Goal: Communication & Community: Participate in discussion

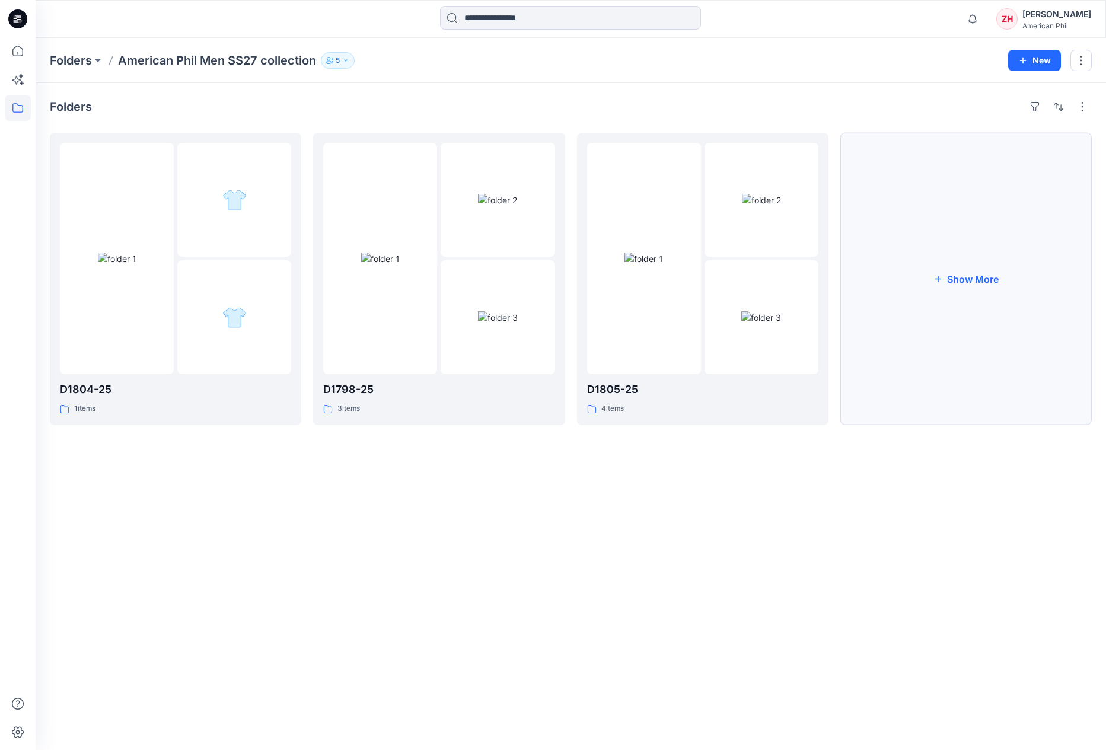
click at [1020, 247] on button "Show More" at bounding box center [967, 279] width 252 height 292
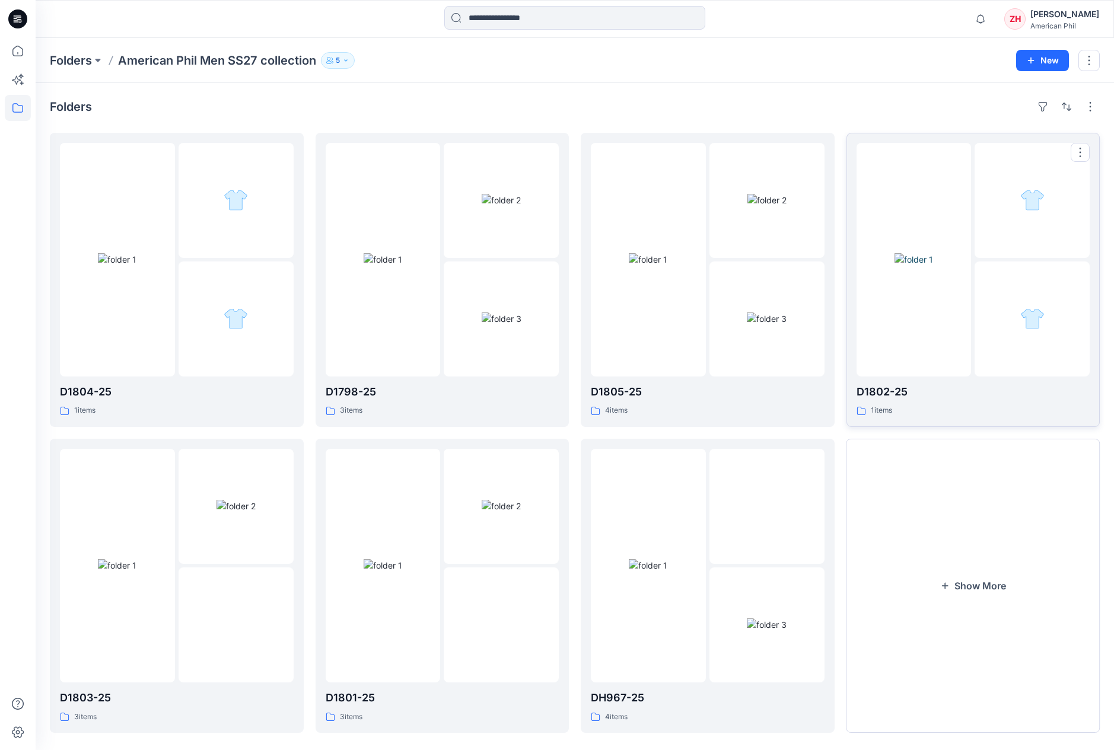
scroll to position [15, 0]
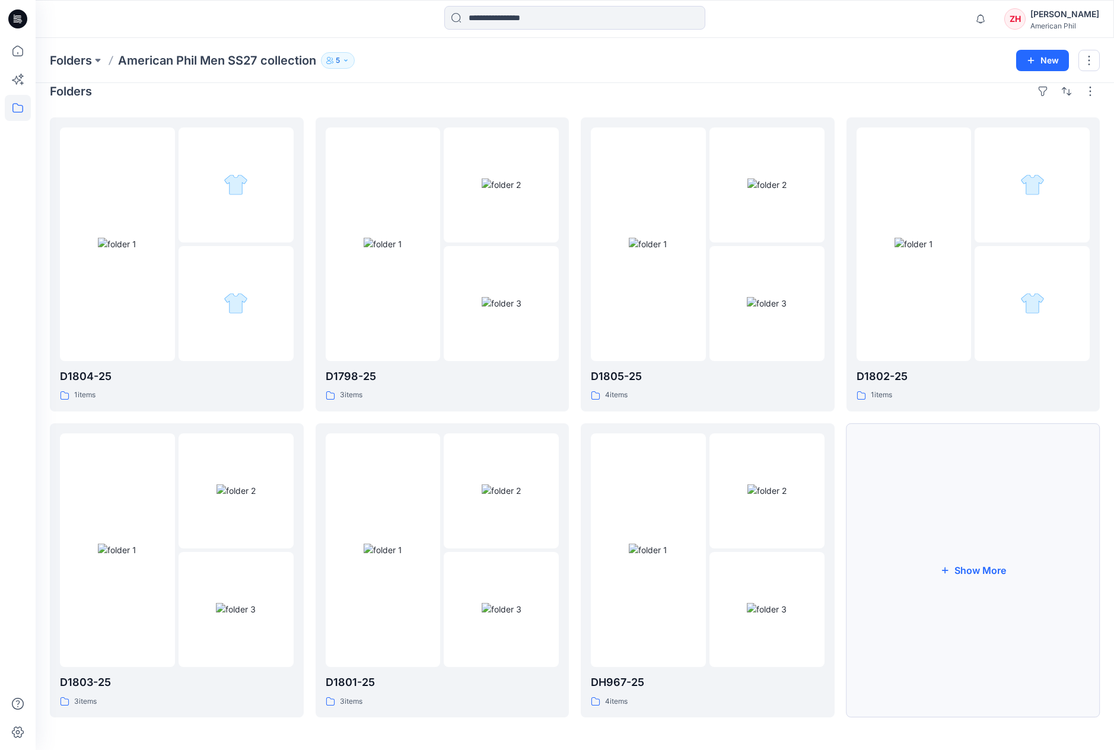
click at [1003, 554] on button "Show More" at bounding box center [974, 571] width 254 height 294
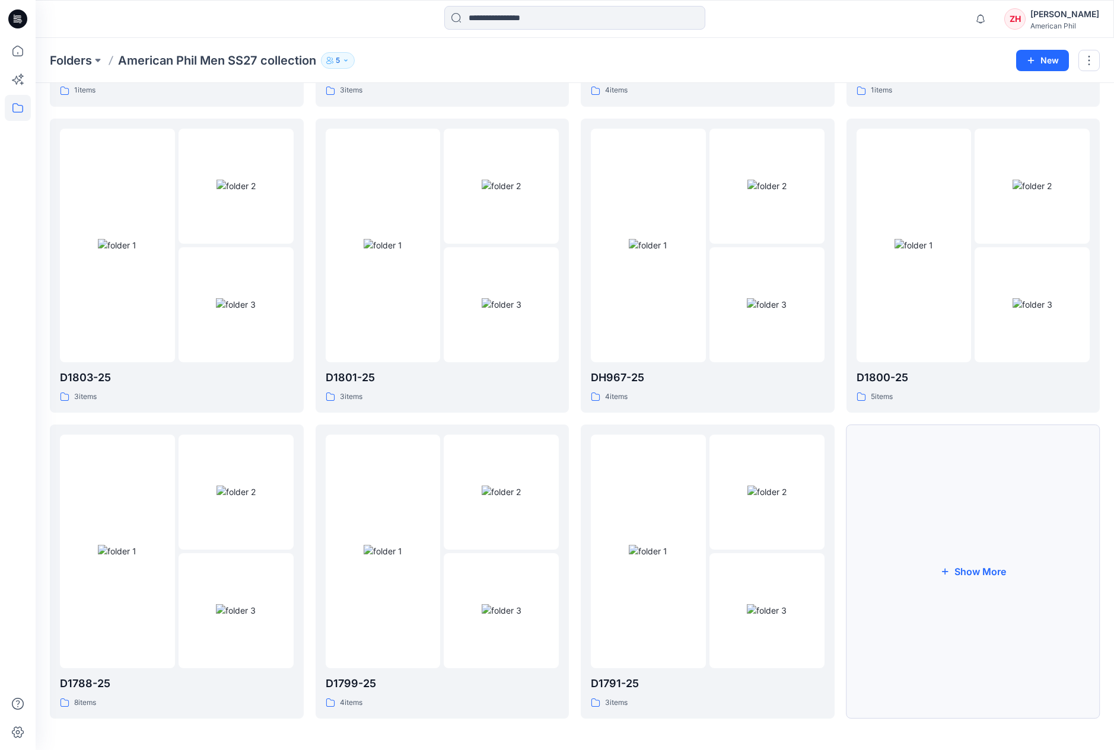
click at [929, 526] on button "Show More" at bounding box center [974, 572] width 254 height 294
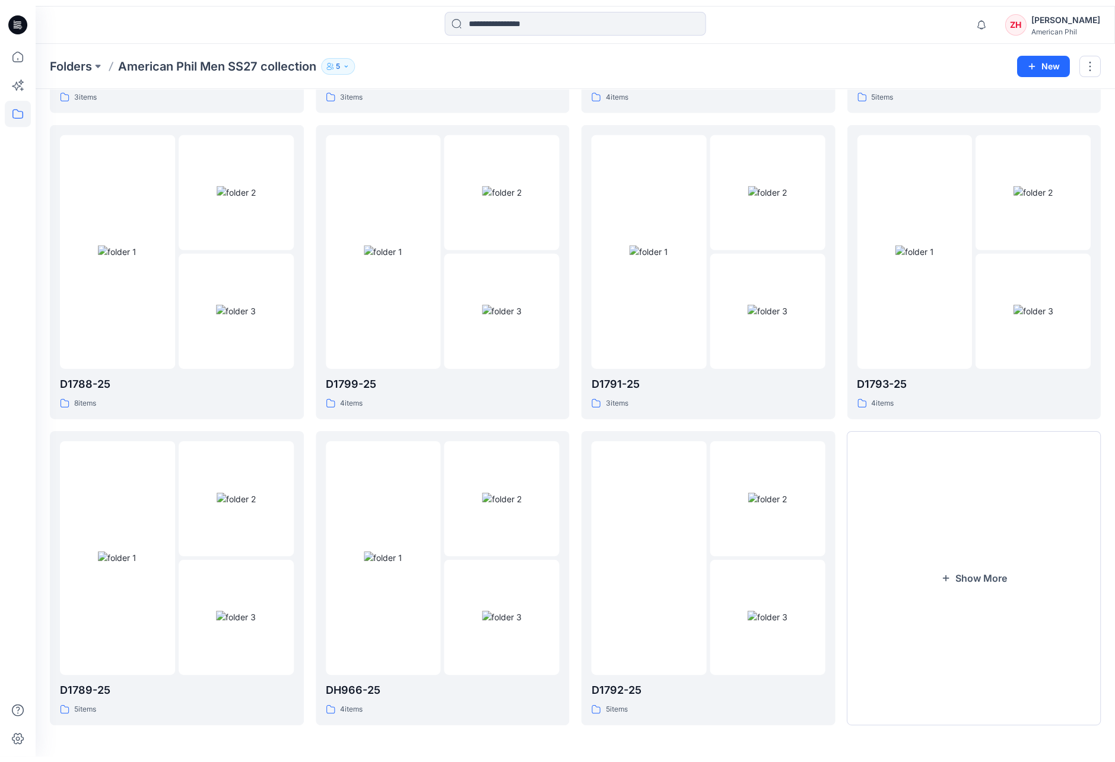
scroll to position [615, 0]
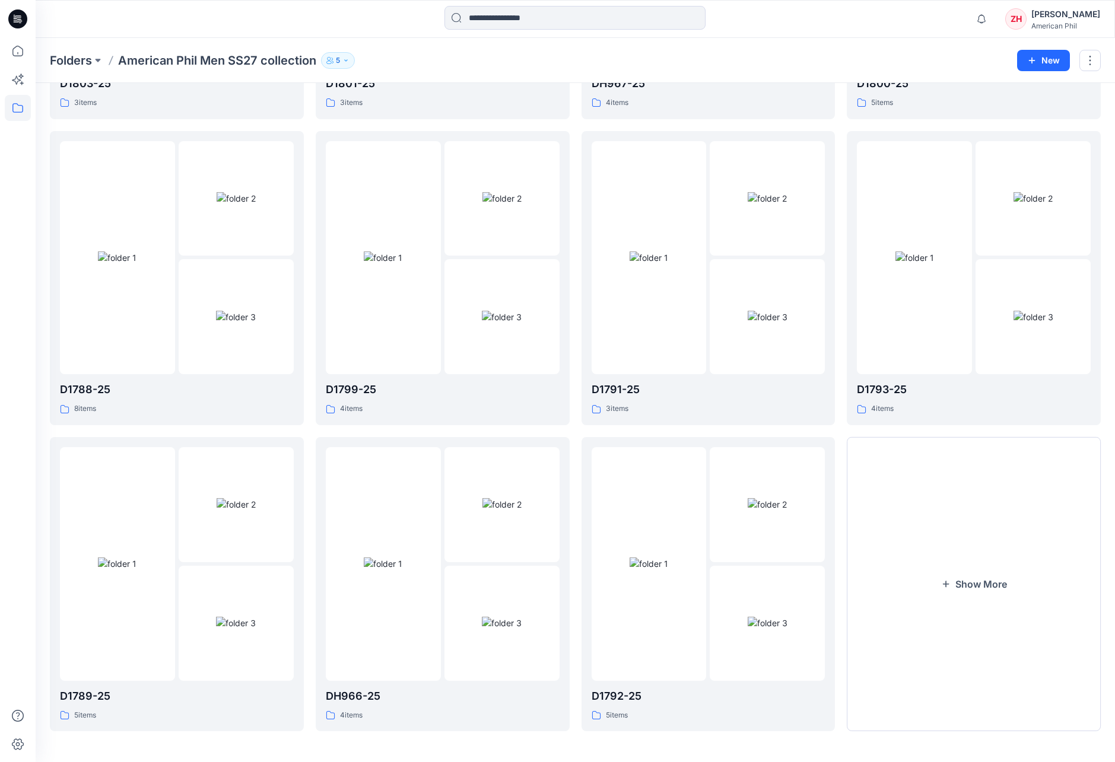
click at [833, 61] on div "Folders American Phil Men SS27 collection 5" at bounding box center [529, 60] width 958 height 17
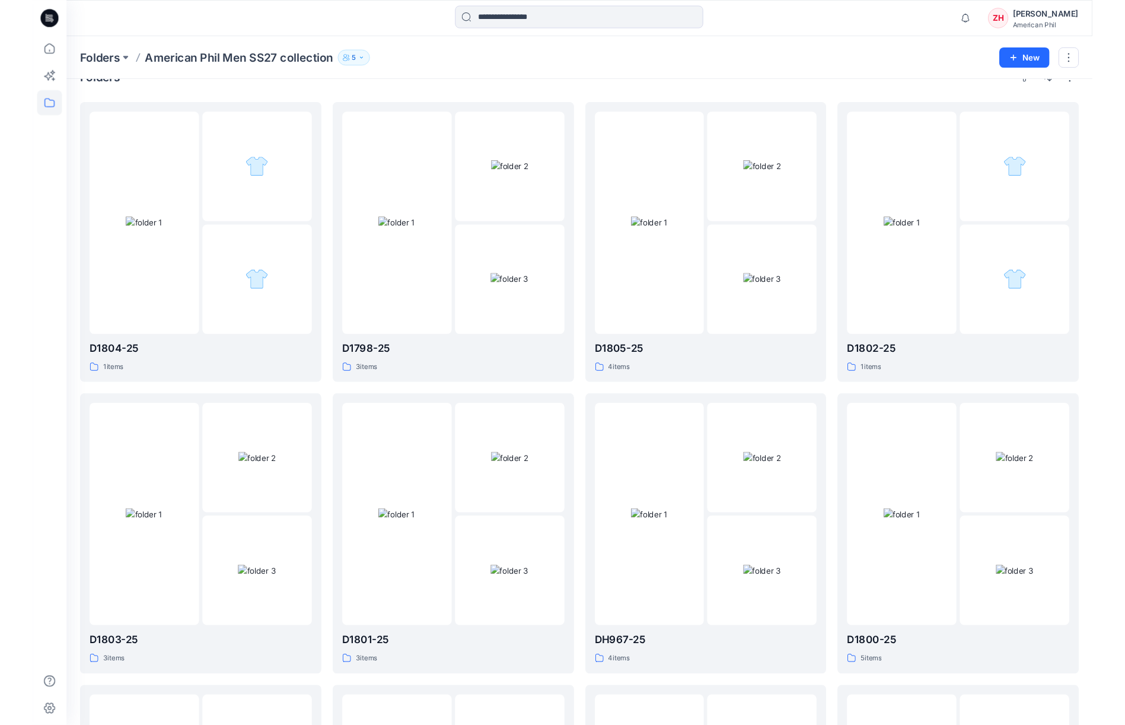
scroll to position [0, 0]
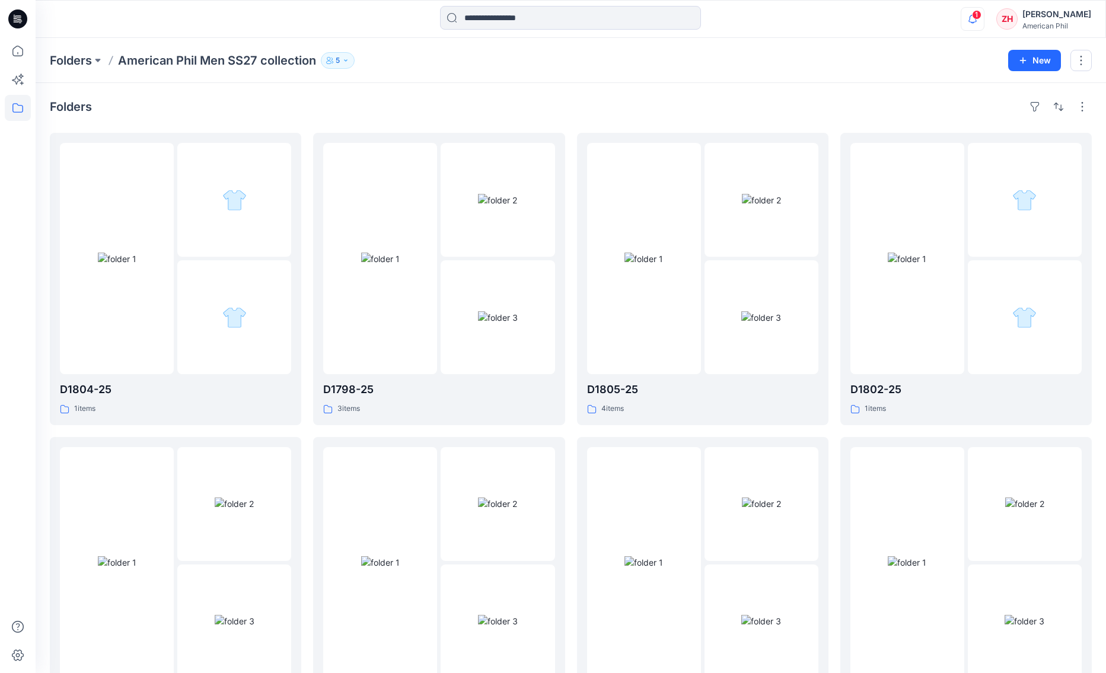
click at [984, 16] on icon "button" at bounding box center [973, 19] width 23 height 24
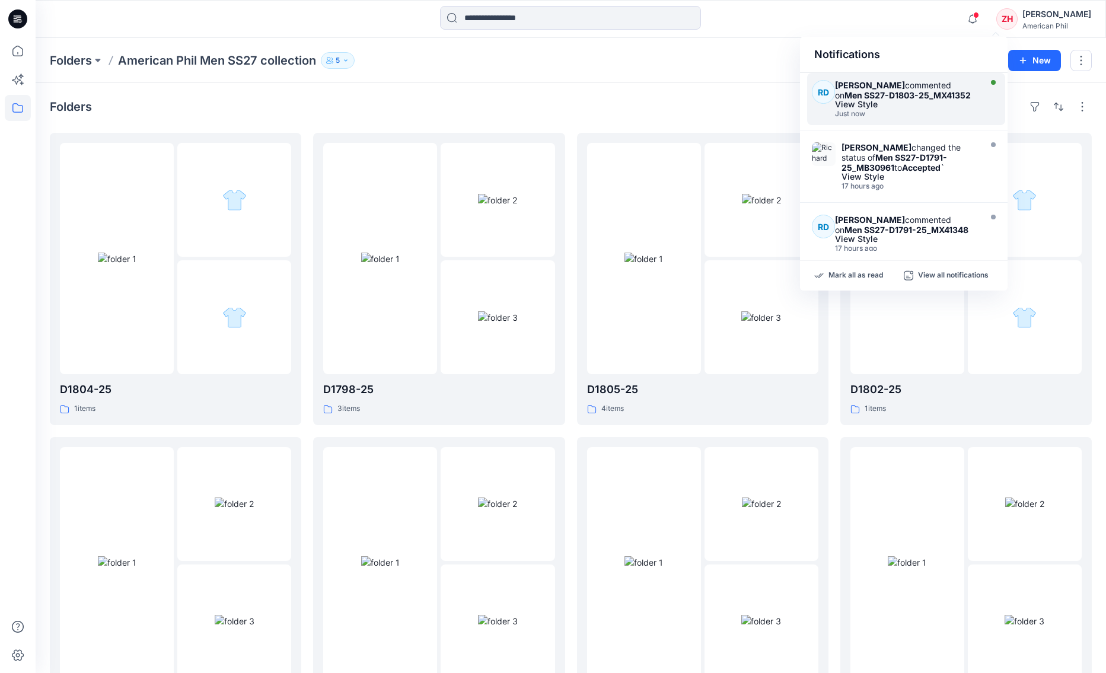
drag, startPoint x: 922, startPoint y: 100, endPoint x: 929, endPoint y: 97, distance: 7.4
click at [923, 100] on div "View Style" at bounding box center [906, 104] width 142 height 8
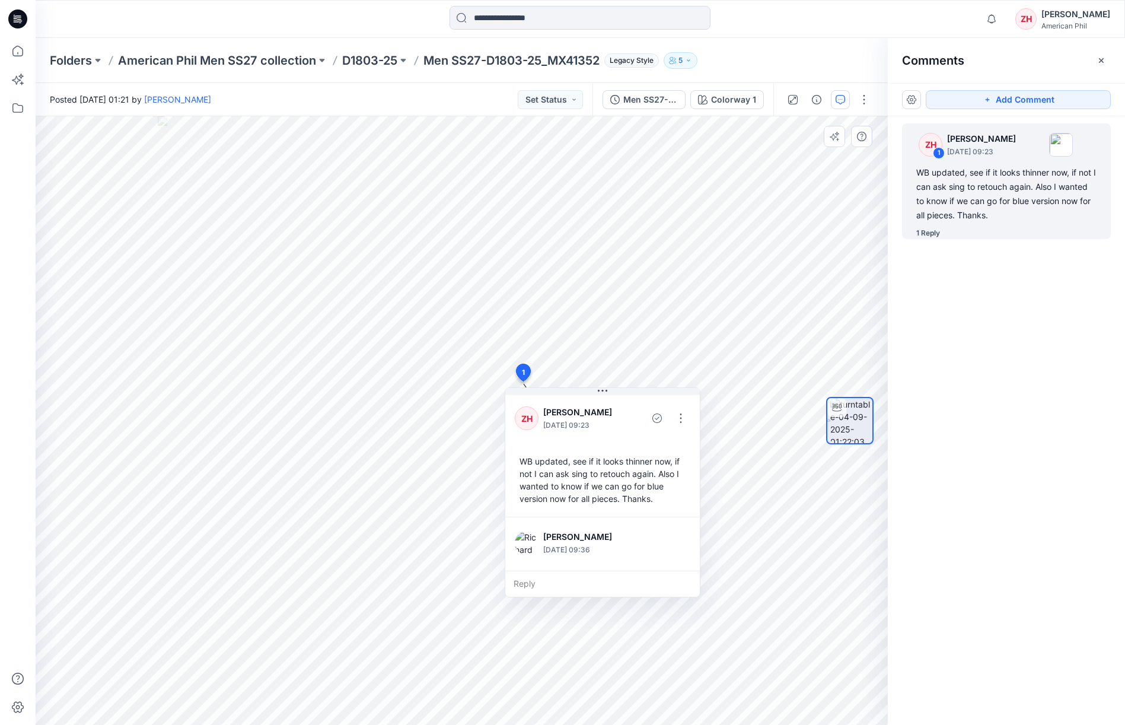
scroll to position [71, 0]
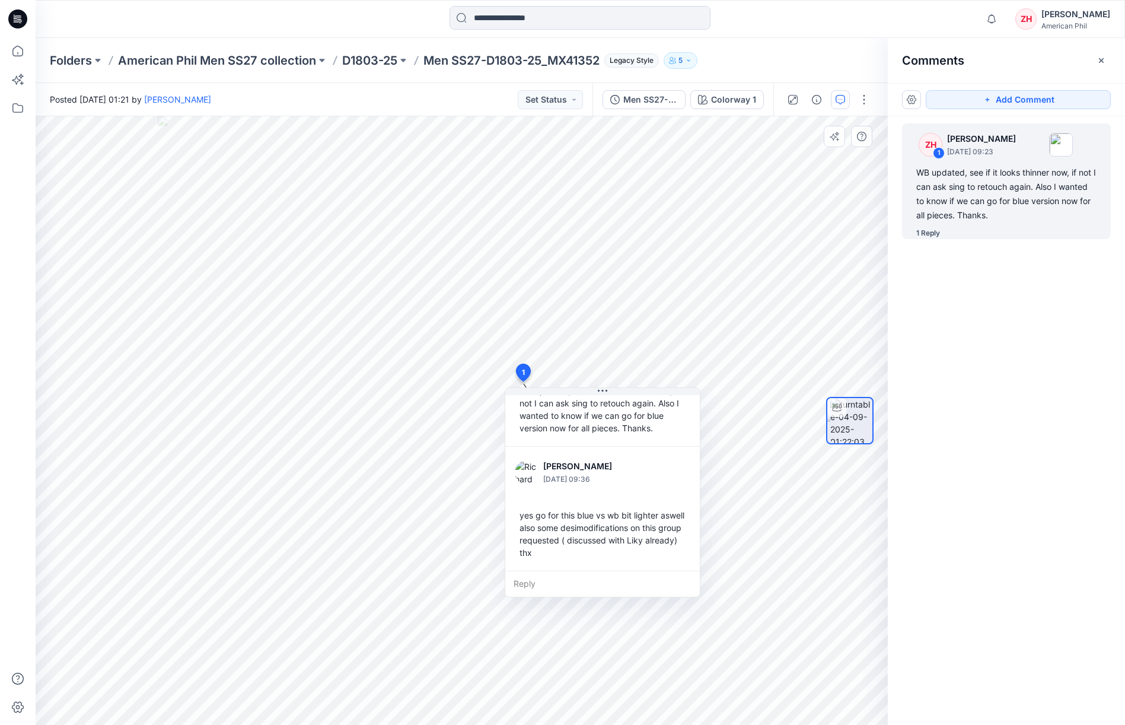
click at [583, 583] on div "Reply" at bounding box center [602, 584] width 195 height 26
type textarea "**********"
click at [680, 615] on button "Post" at bounding box center [674, 618] width 33 height 19
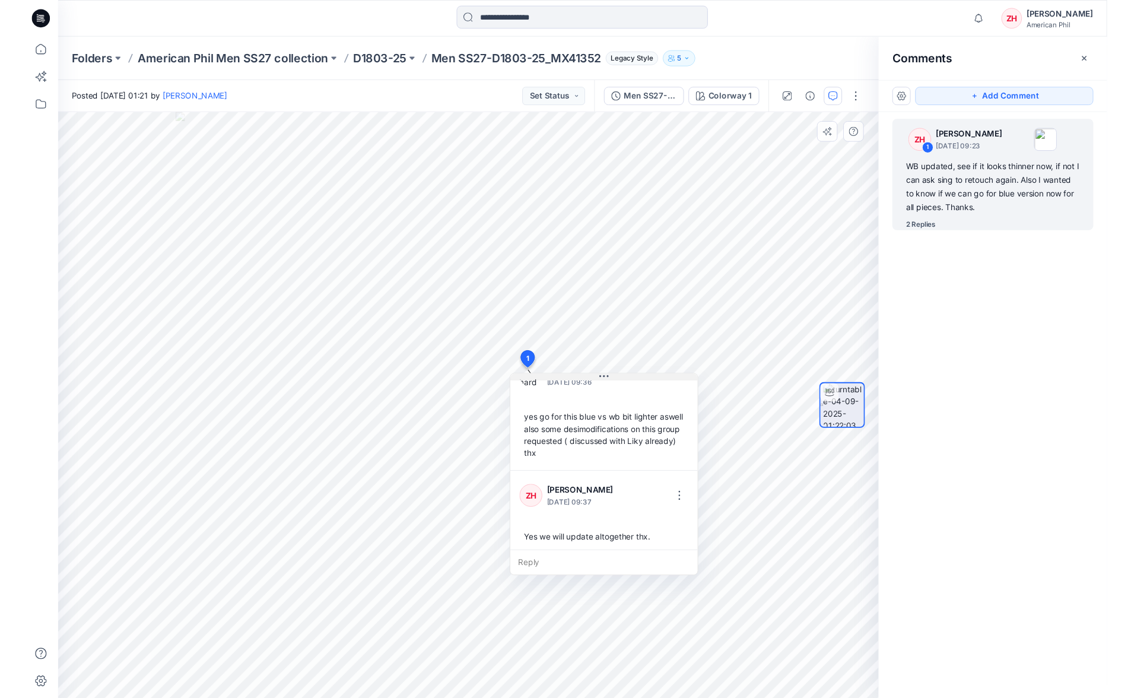
scroll to position [158, 0]
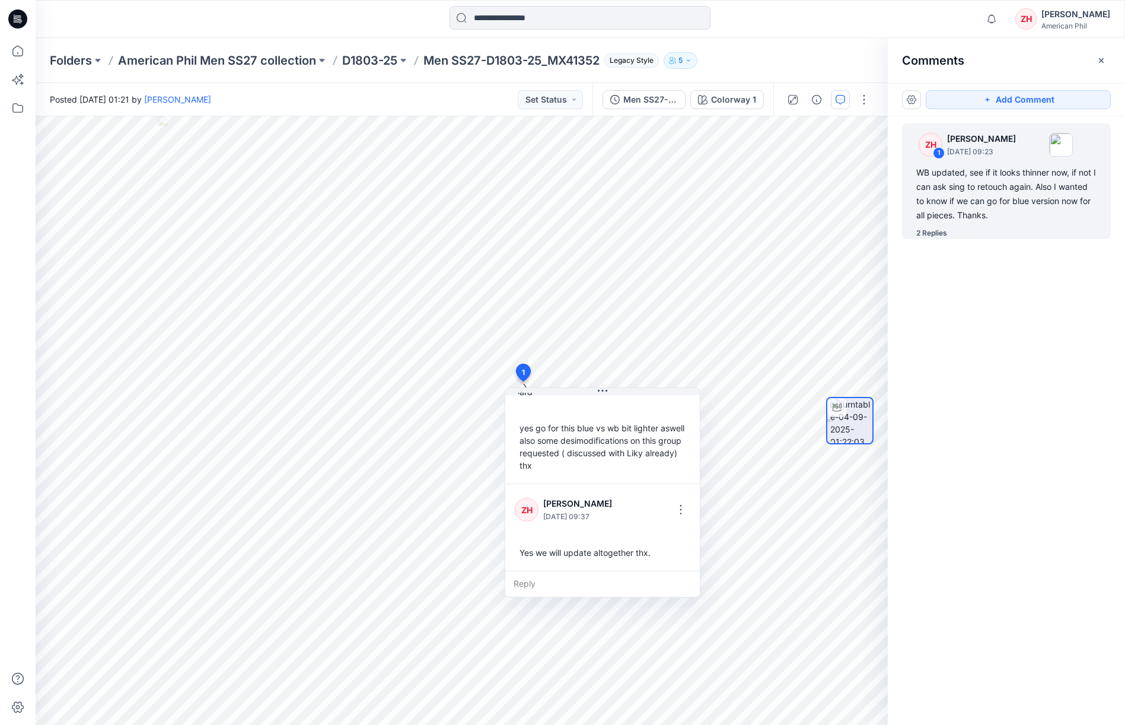
click at [448, 99] on div "Posted Thursday, September 04, 2025 01:21 by Zoe Hui Set Status" at bounding box center [314, 99] width 557 height 33
click at [251, 56] on p "American Phil Men SS27 collection" at bounding box center [217, 60] width 198 height 17
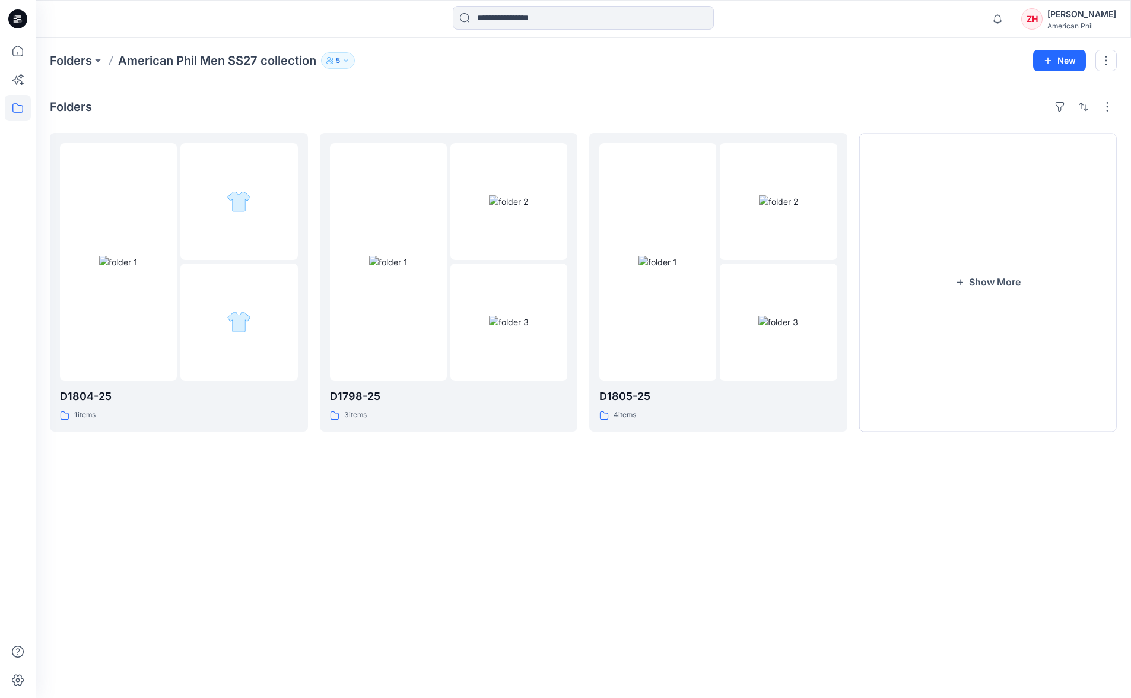
click at [850, 49] on div "Folders American Phil Men SS27 collection 5 New" at bounding box center [583, 60] width 1095 height 45
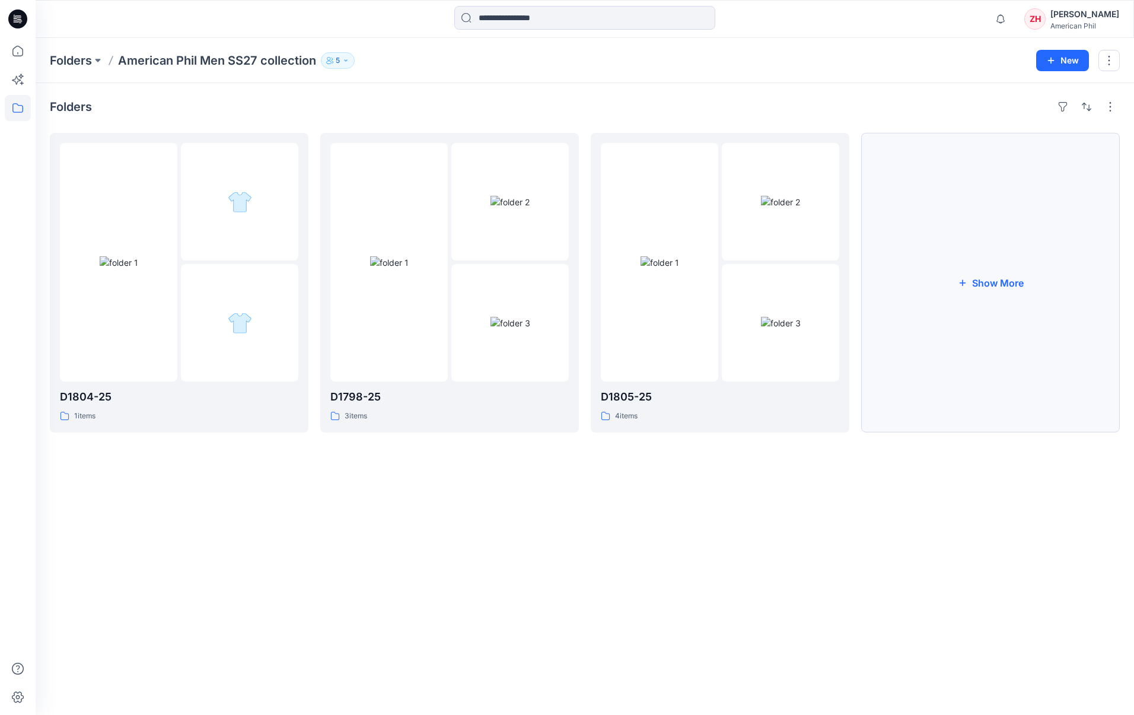
click at [1006, 231] on button "Show More" at bounding box center [990, 283] width 259 height 300
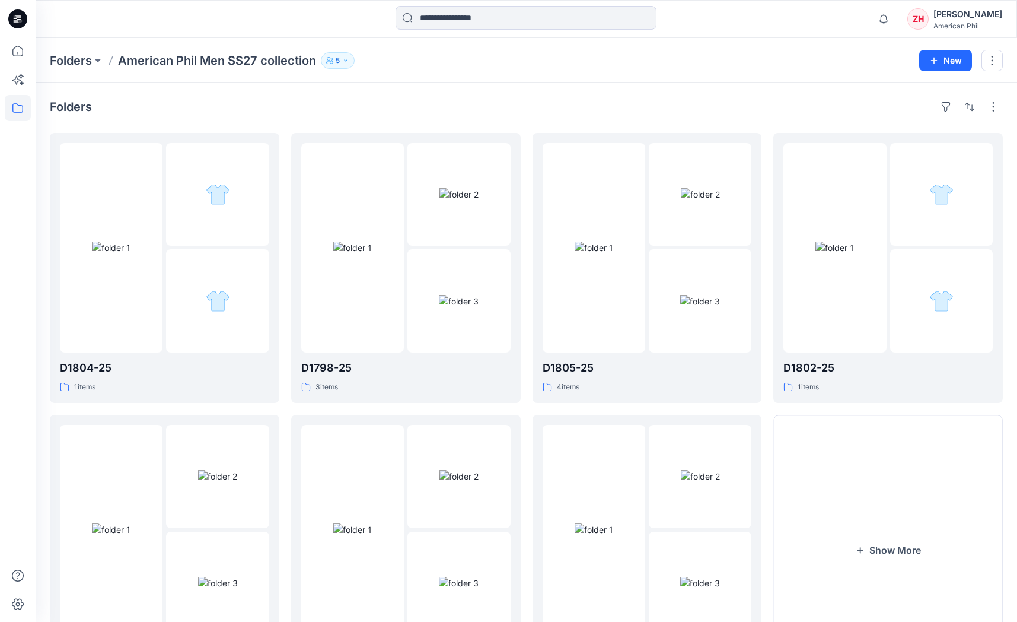
scroll to position [96, 0]
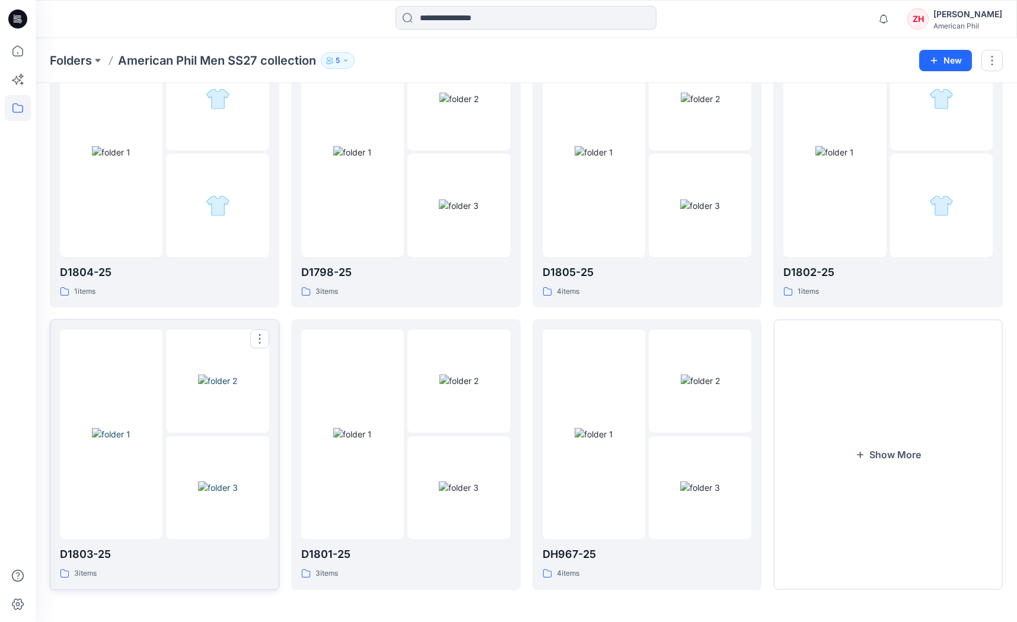
click at [202, 374] on img at bounding box center [217, 380] width 39 height 12
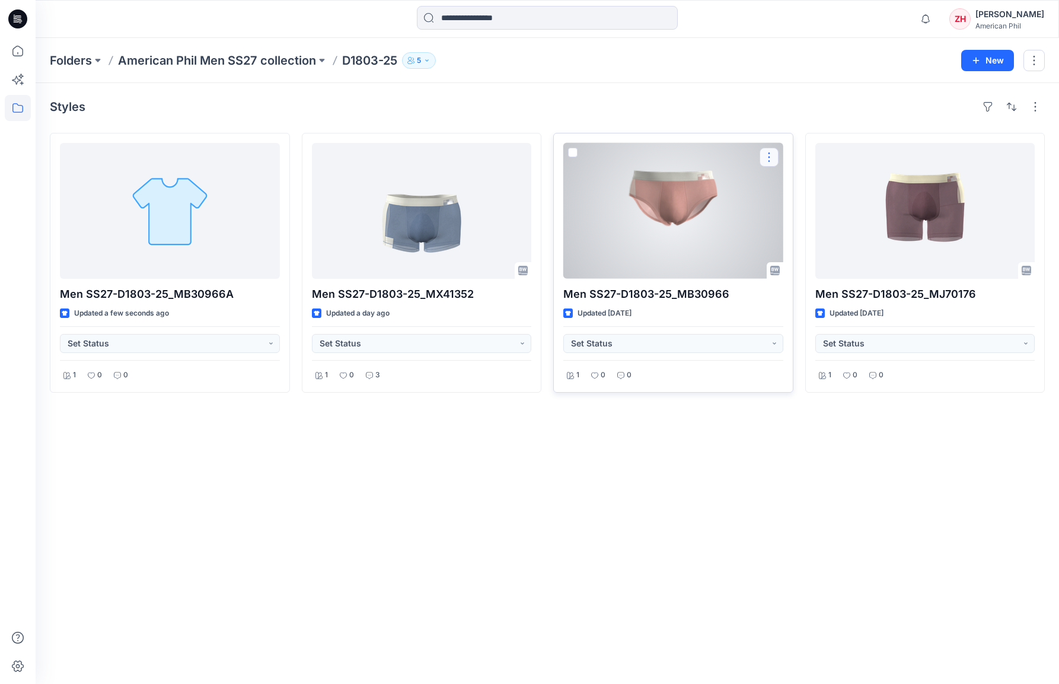
click at [766, 154] on button "button" at bounding box center [769, 157] width 19 height 19
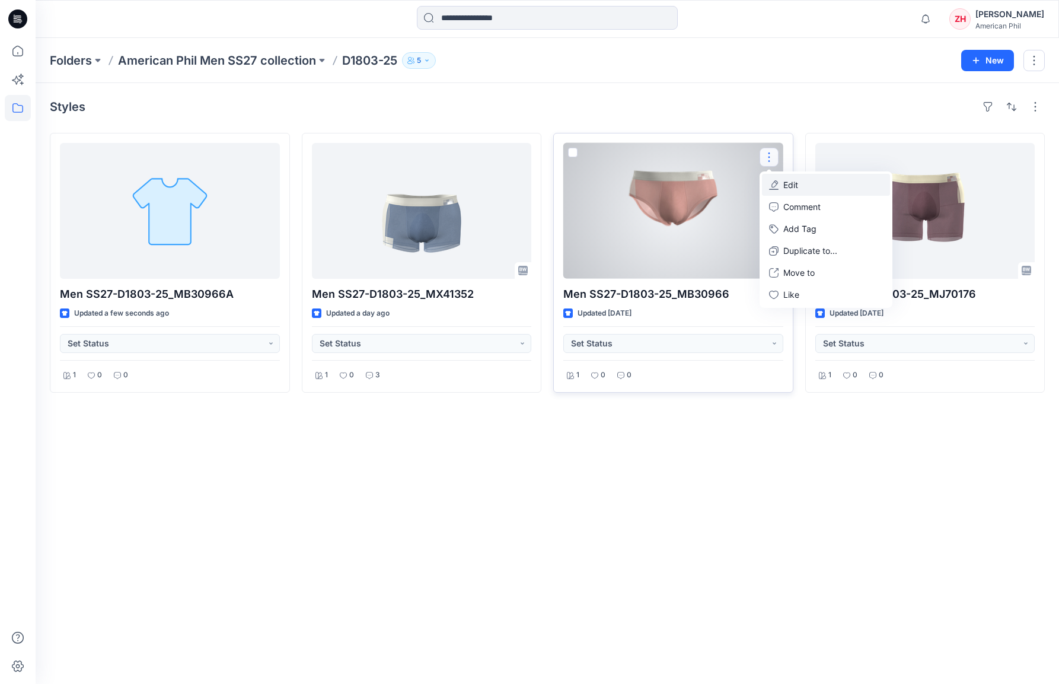
click at [830, 183] on button "Edit" at bounding box center [826, 185] width 128 height 22
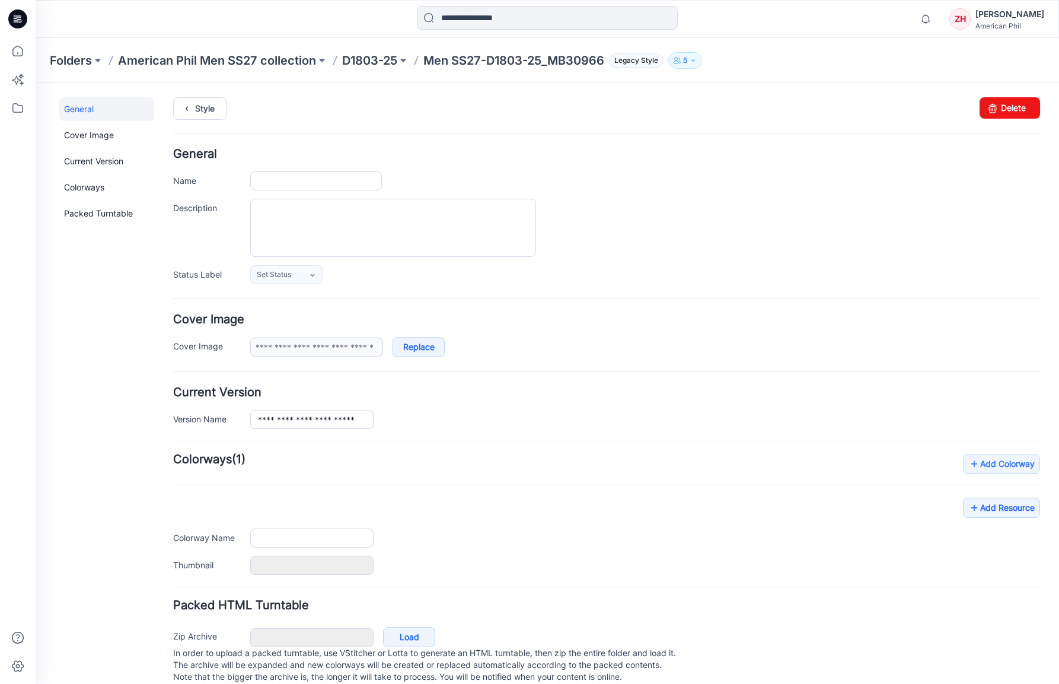
type input "**********"
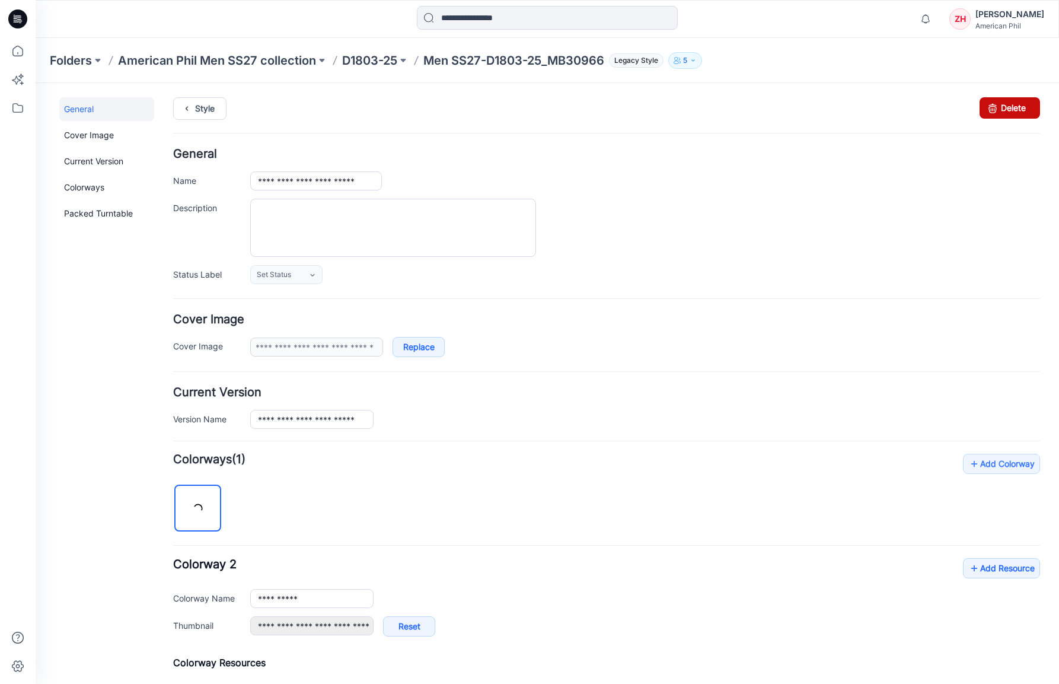
click at [1019, 107] on link "Delete" at bounding box center [1010, 107] width 61 height 21
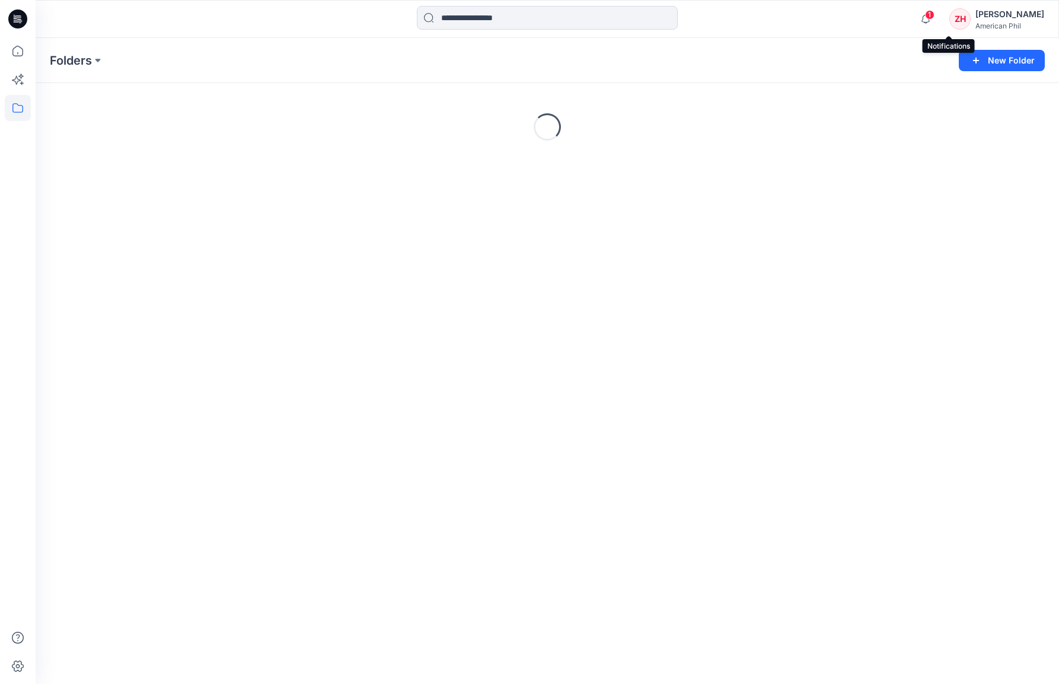
click at [935, 17] on span "1" at bounding box center [929, 14] width 9 height 9
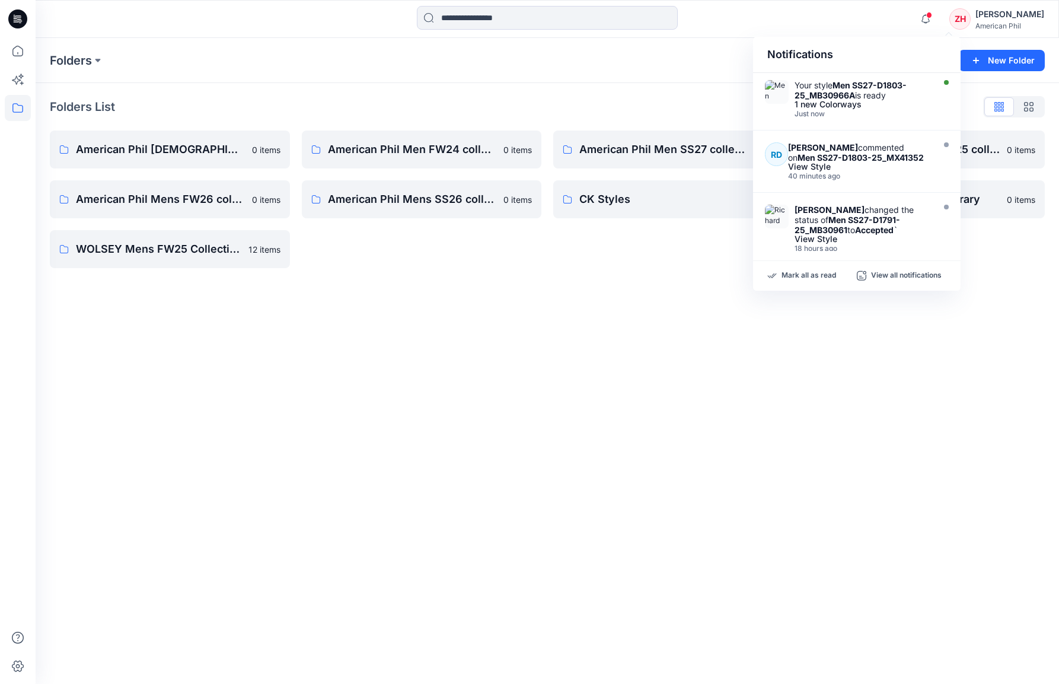
click at [699, 79] on div "Folders New Folder" at bounding box center [548, 60] width 1024 height 45
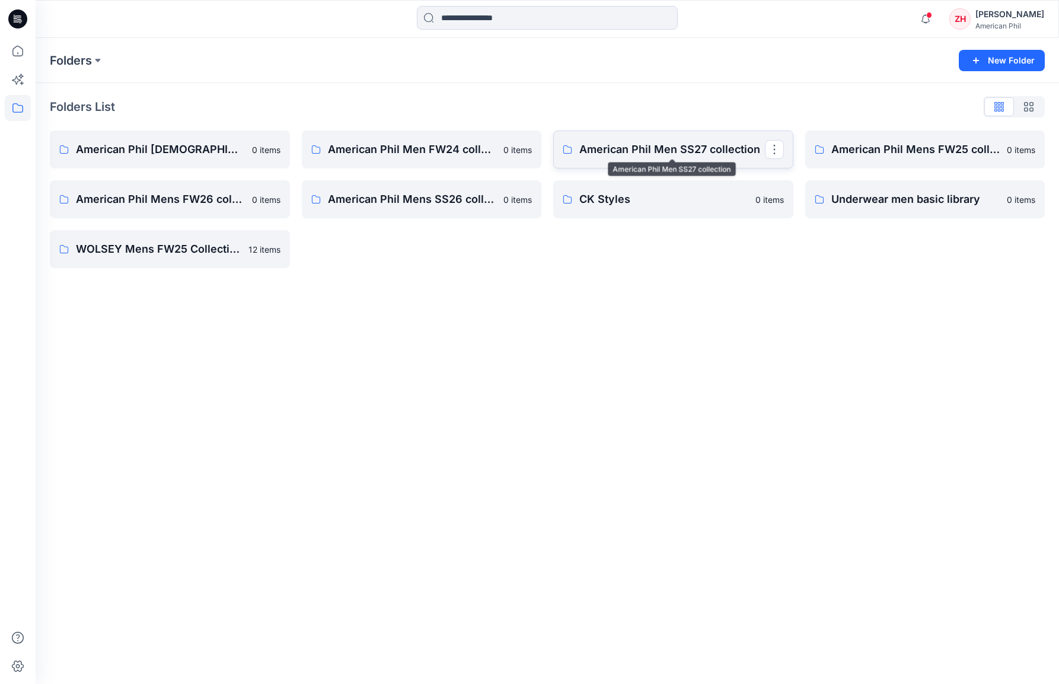
click at [707, 148] on p "American Phil Men SS27 collection" at bounding box center [673, 149] width 186 height 17
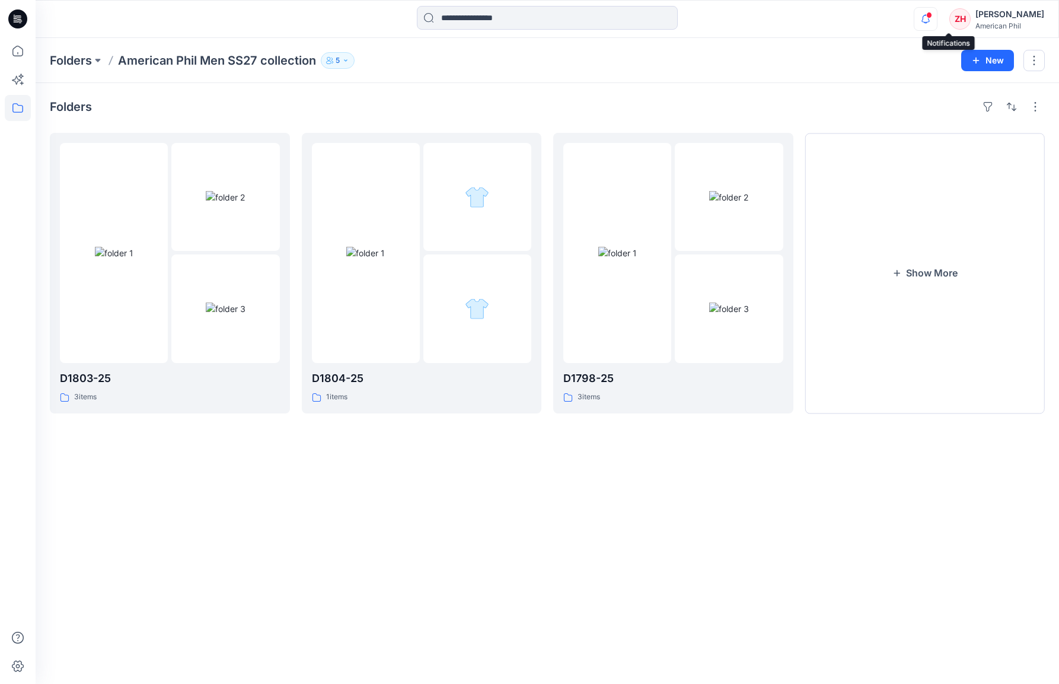
click at [937, 21] on icon "button" at bounding box center [926, 19] width 23 height 24
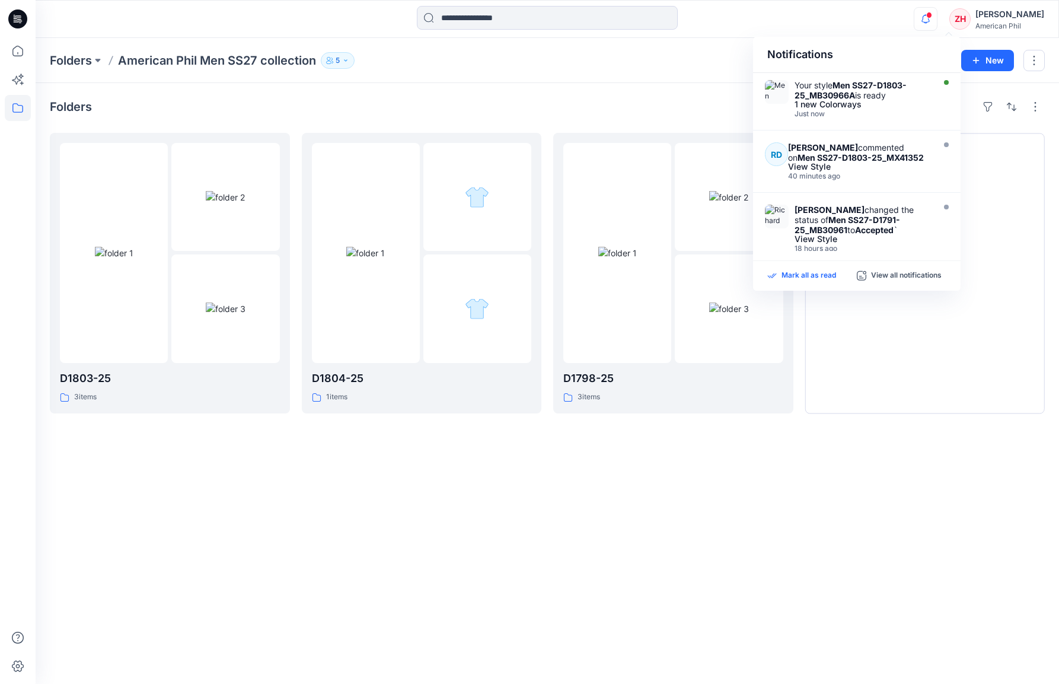
click at [814, 271] on p "Mark all as read" at bounding box center [809, 276] width 55 height 11
click at [723, 52] on div "Folders American Phil Men SS27 collection 5" at bounding box center [501, 60] width 903 height 17
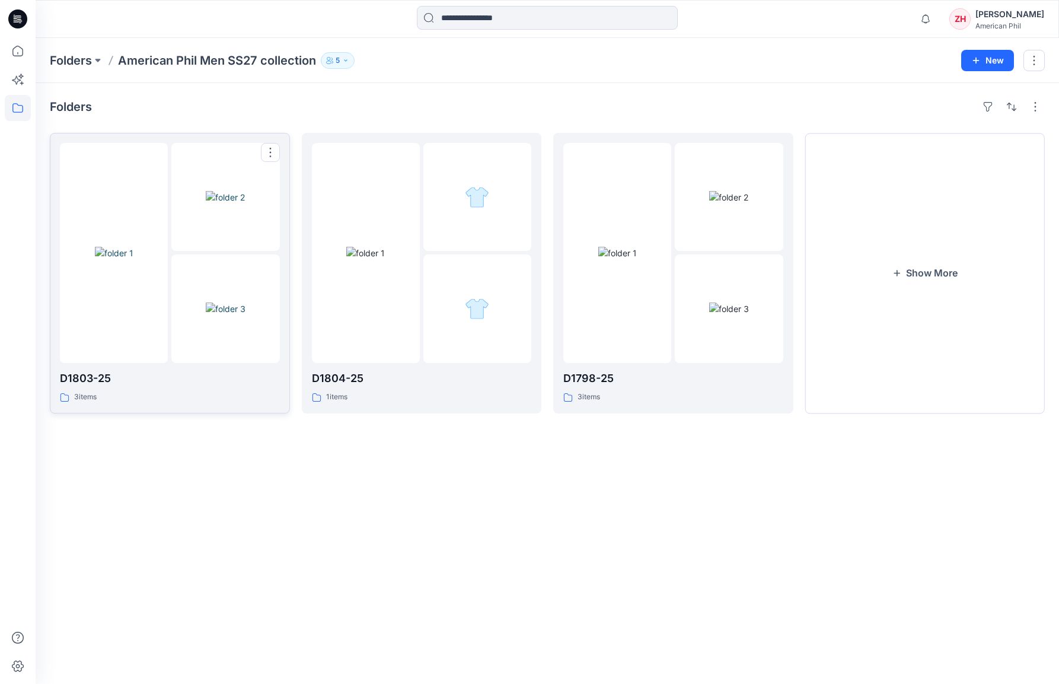
click at [133, 247] on img at bounding box center [114, 253] width 39 height 12
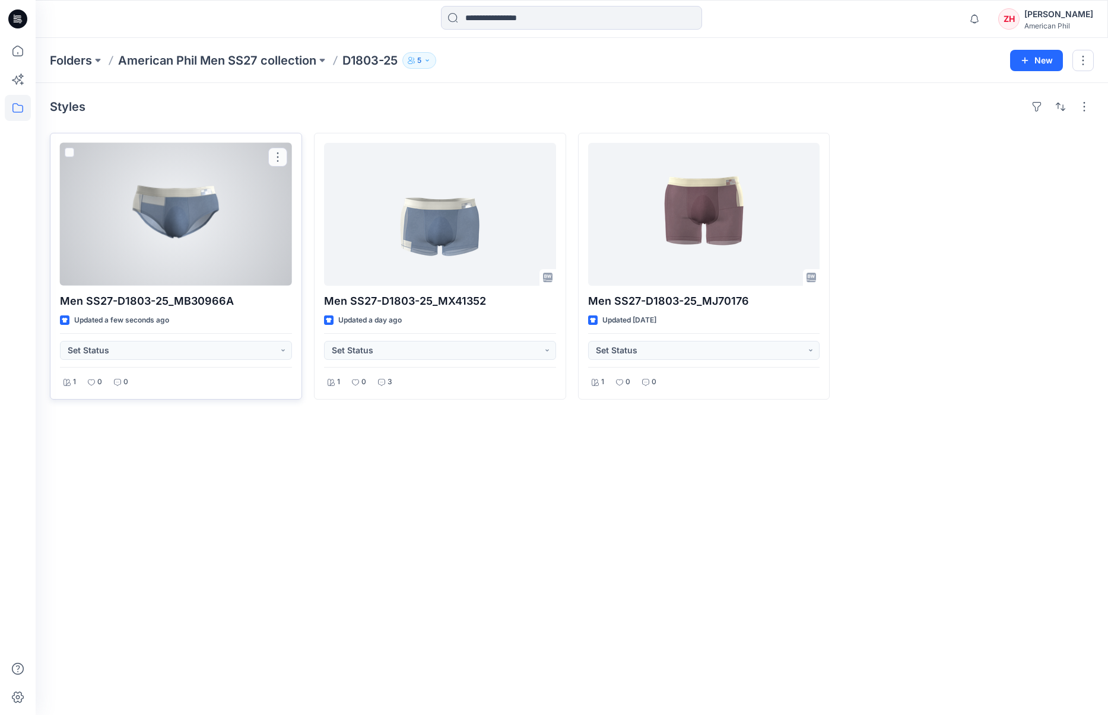
click at [151, 203] on div at bounding box center [176, 214] width 232 height 143
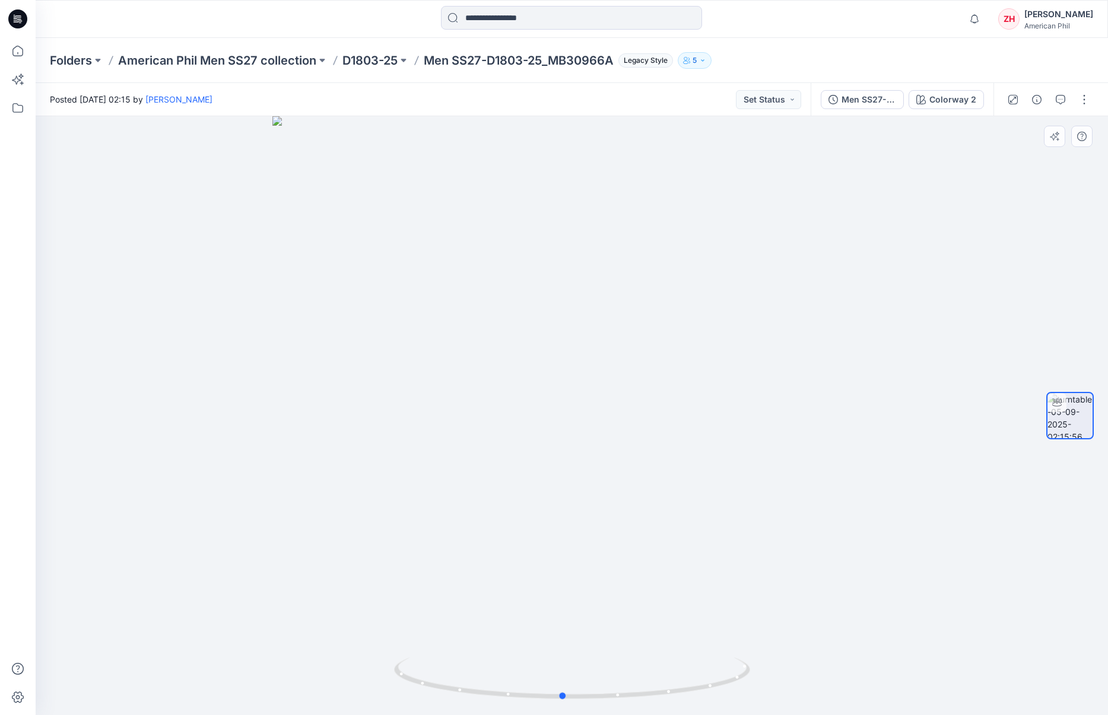
drag, startPoint x: 756, startPoint y: 579, endPoint x: 755, endPoint y: 561, distance: 18.4
click at [747, 568] on div at bounding box center [572, 415] width 1072 height 599
click at [983, 14] on span "1" at bounding box center [977, 14] width 9 height 9
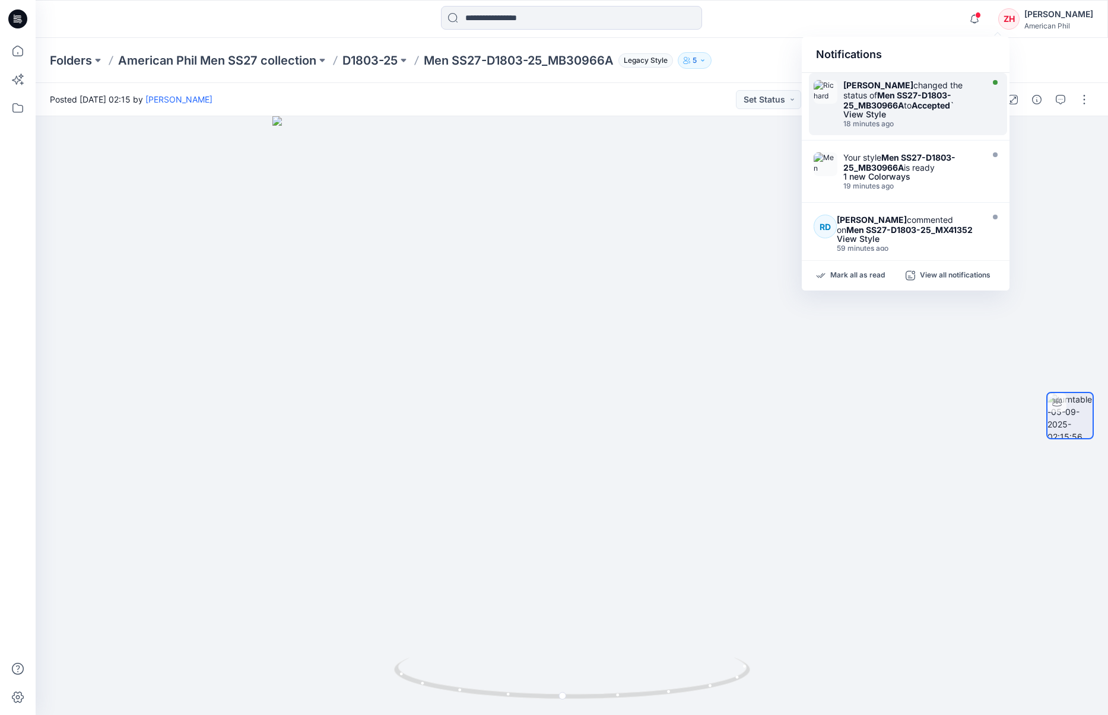
click at [925, 92] on strong "Men SS27-D1803-25_MB30966A" at bounding box center [897, 100] width 108 height 20
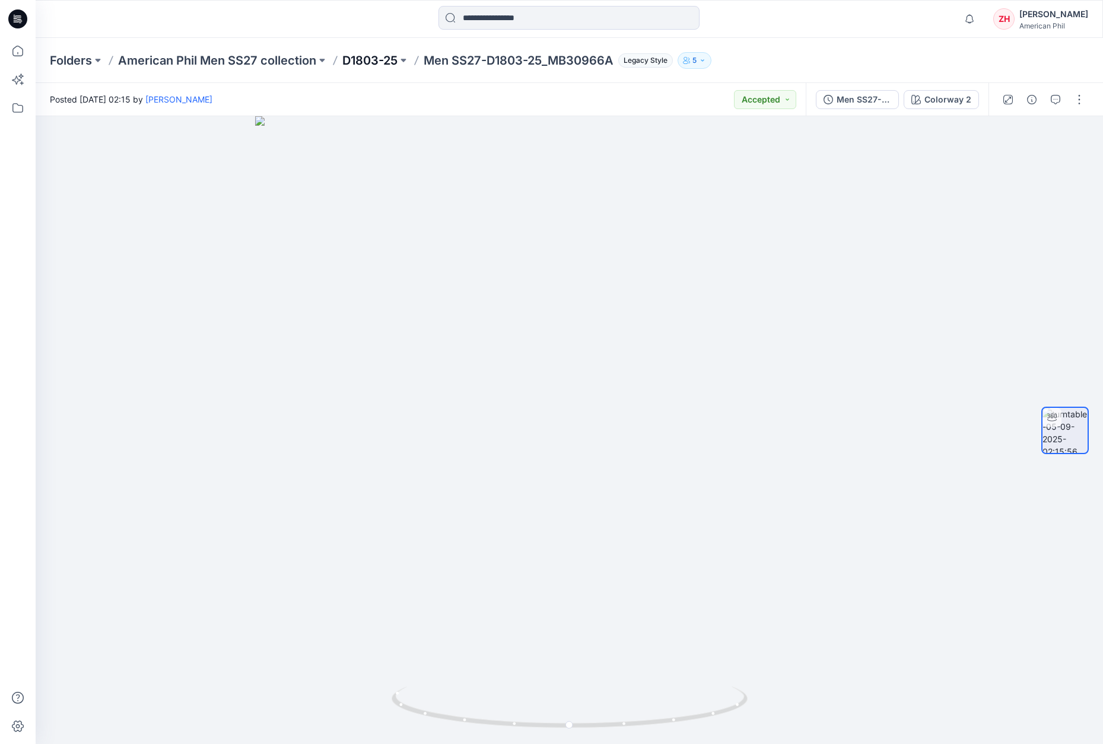
click at [345, 66] on p "D1803-25" at bounding box center [369, 60] width 55 height 17
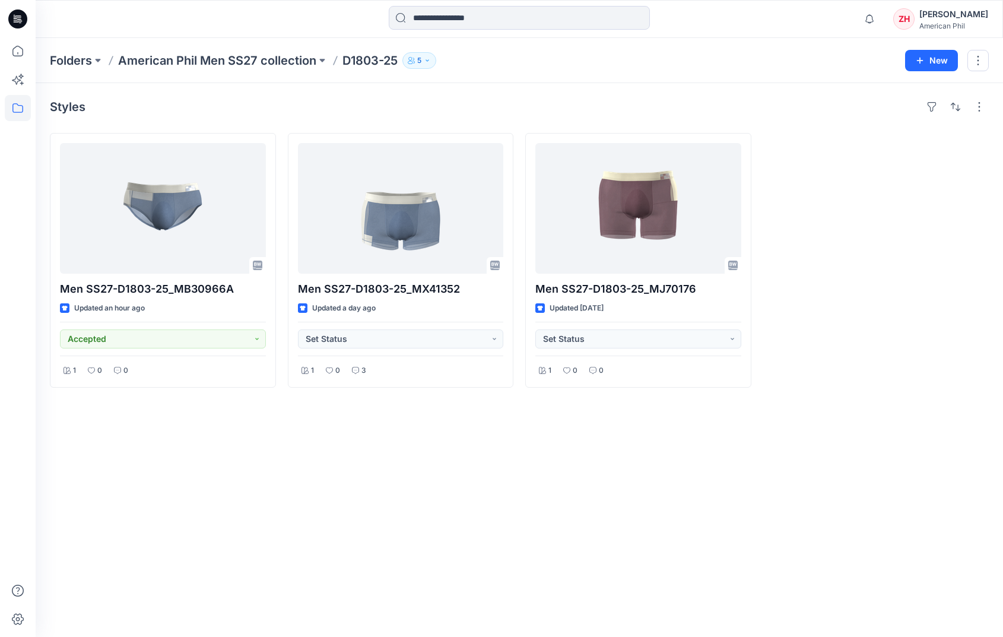
drag, startPoint x: 279, startPoint y: 24, endPoint x: 270, endPoint y: 22, distance: 9.2
click at [278, 24] on div at bounding box center [518, 19] width 483 height 26
click at [253, 59] on p "American Phil Men SS27 collection" at bounding box center [217, 60] width 198 height 17
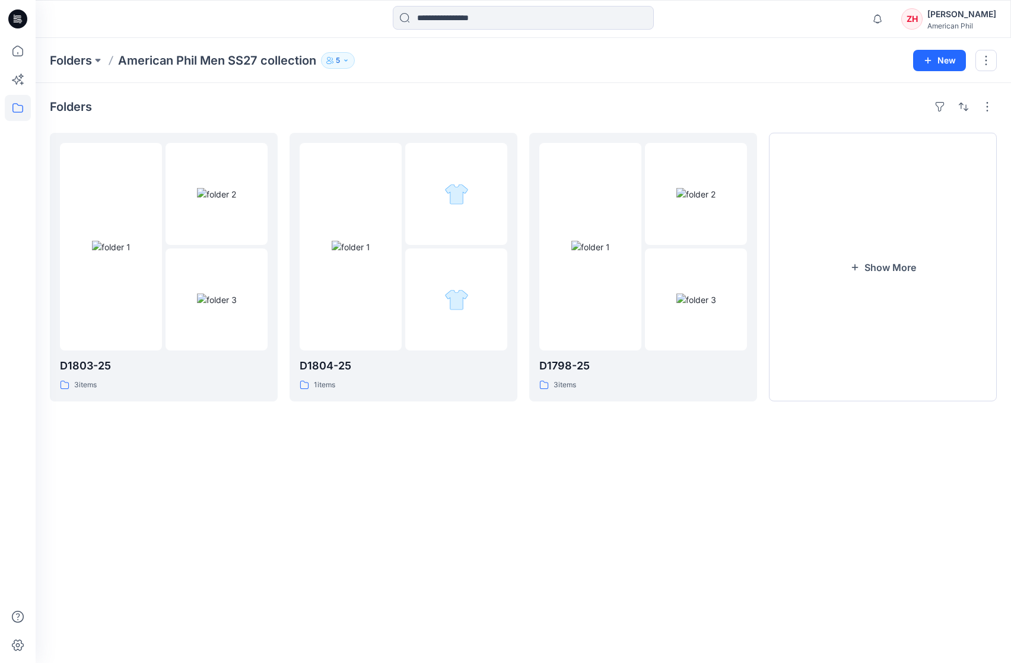
drag, startPoint x: 253, startPoint y: 59, endPoint x: 266, endPoint y: 61, distance: 13.1
click at [253, 59] on p "American Phil Men SS27 collection" at bounding box center [217, 60] width 198 height 17
